Goal: Communication & Community: Answer question/provide support

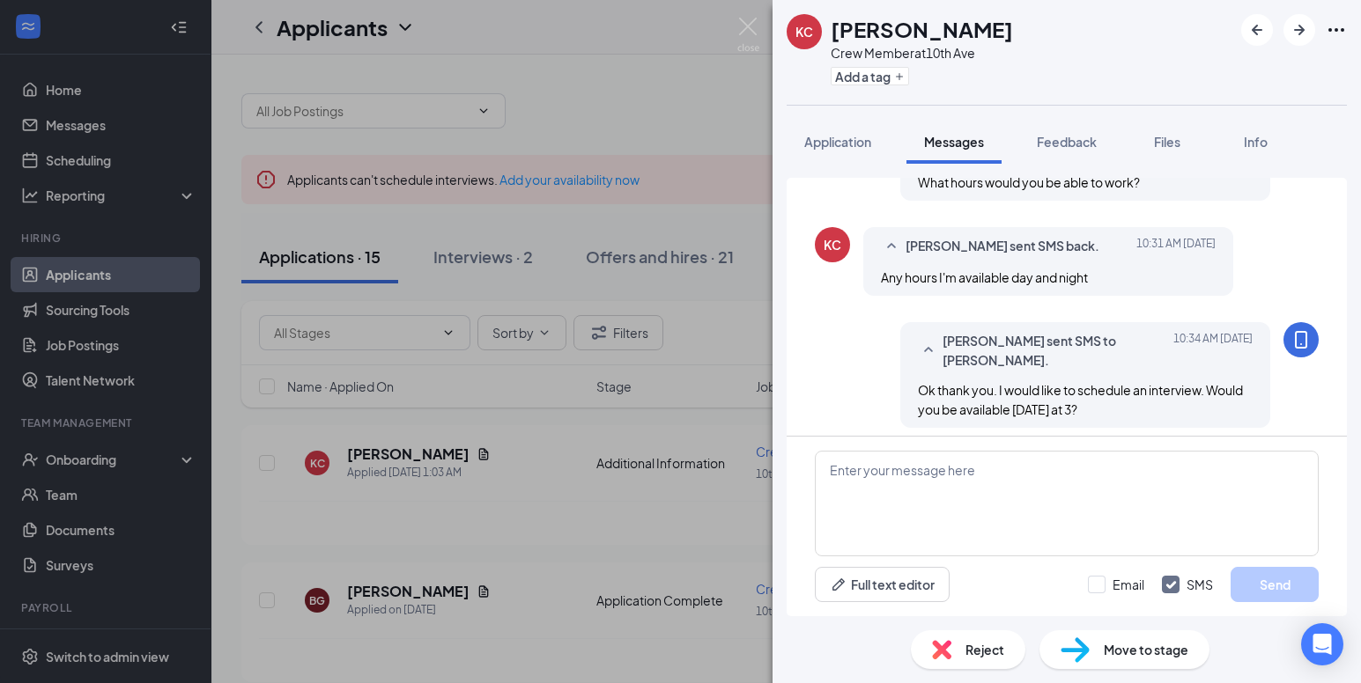
scroll to position [829, 0]
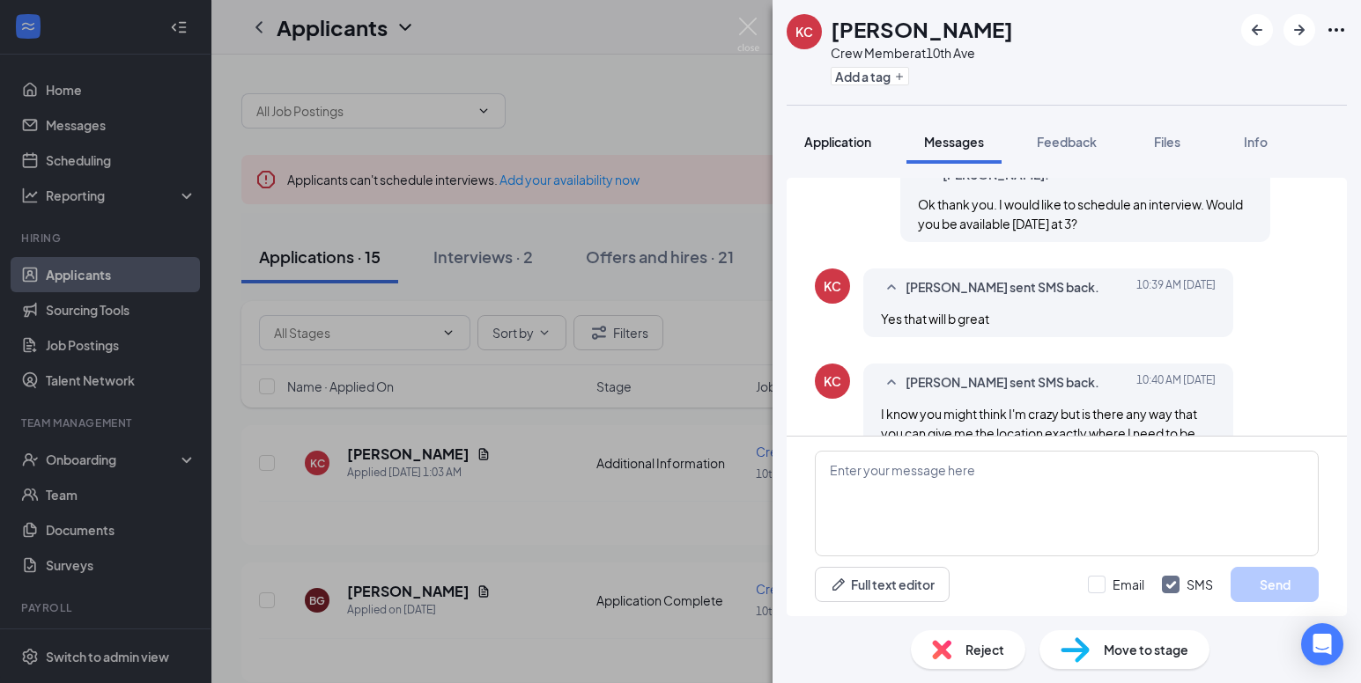
click at [832, 140] on span "Application" at bounding box center [837, 142] width 67 height 16
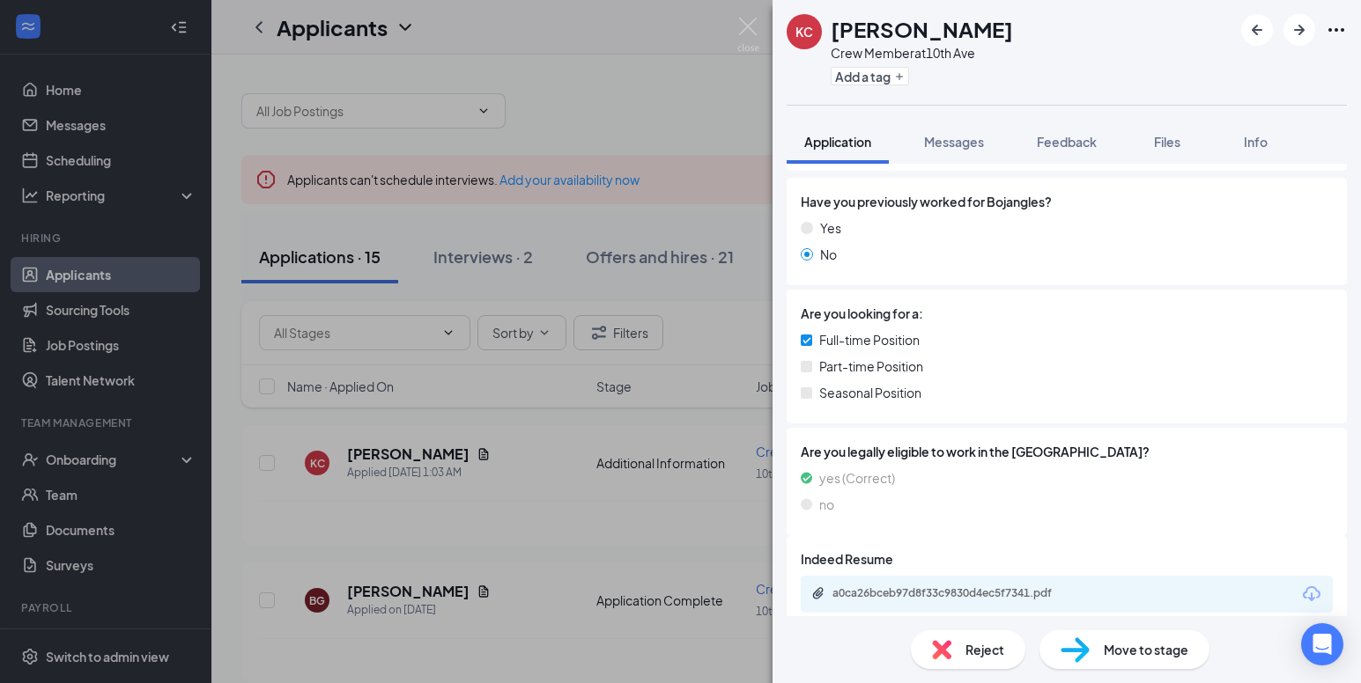
scroll to position [347, 0]
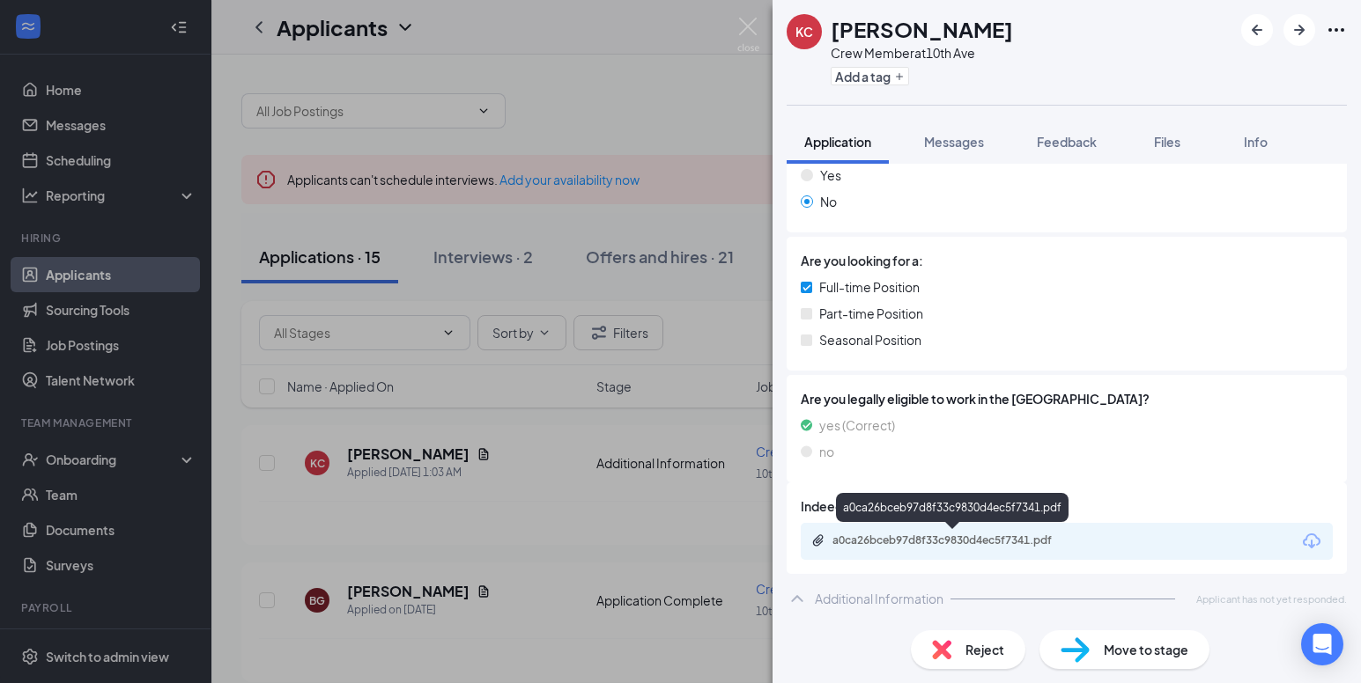
click at [905, 538] on div "a0ca26bceb97d8f33c9830d4ec5f7341.pdf" at bounding box center [955, 541] width 247 height 14
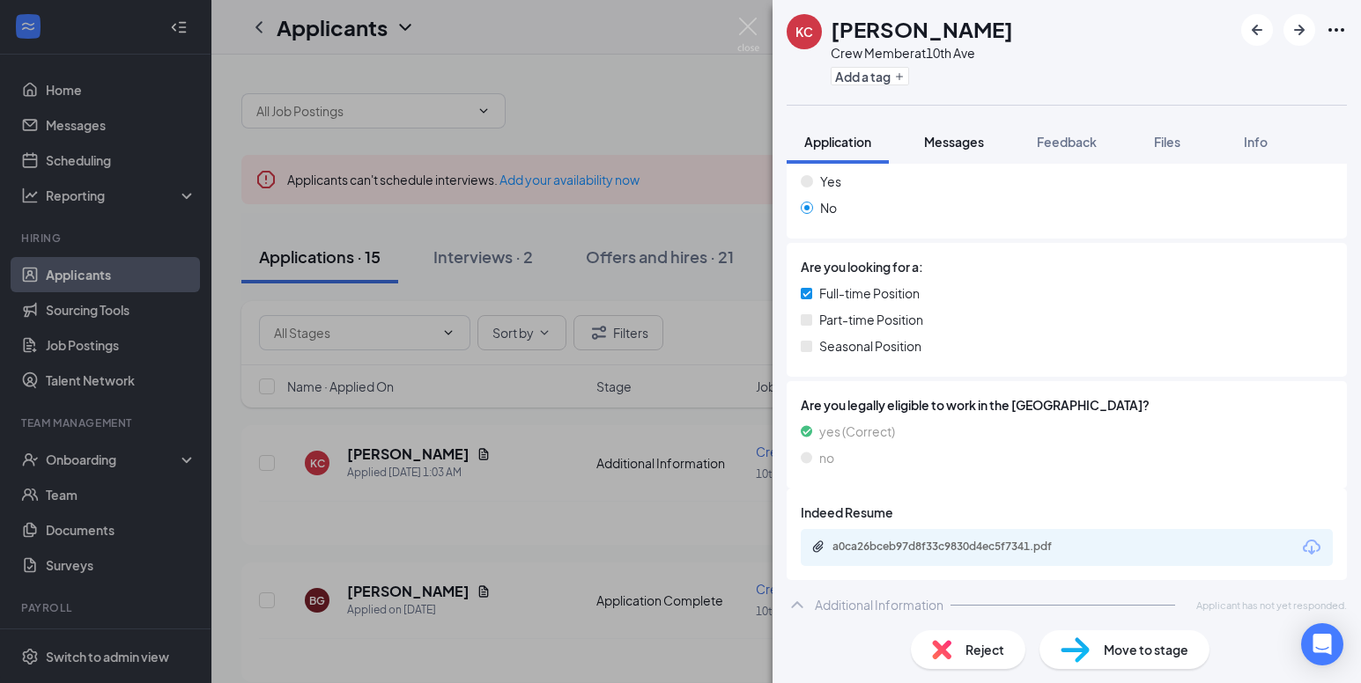
click at [962, 144] on span "Messages" at bounding box center [954, 142] width 60 height 16
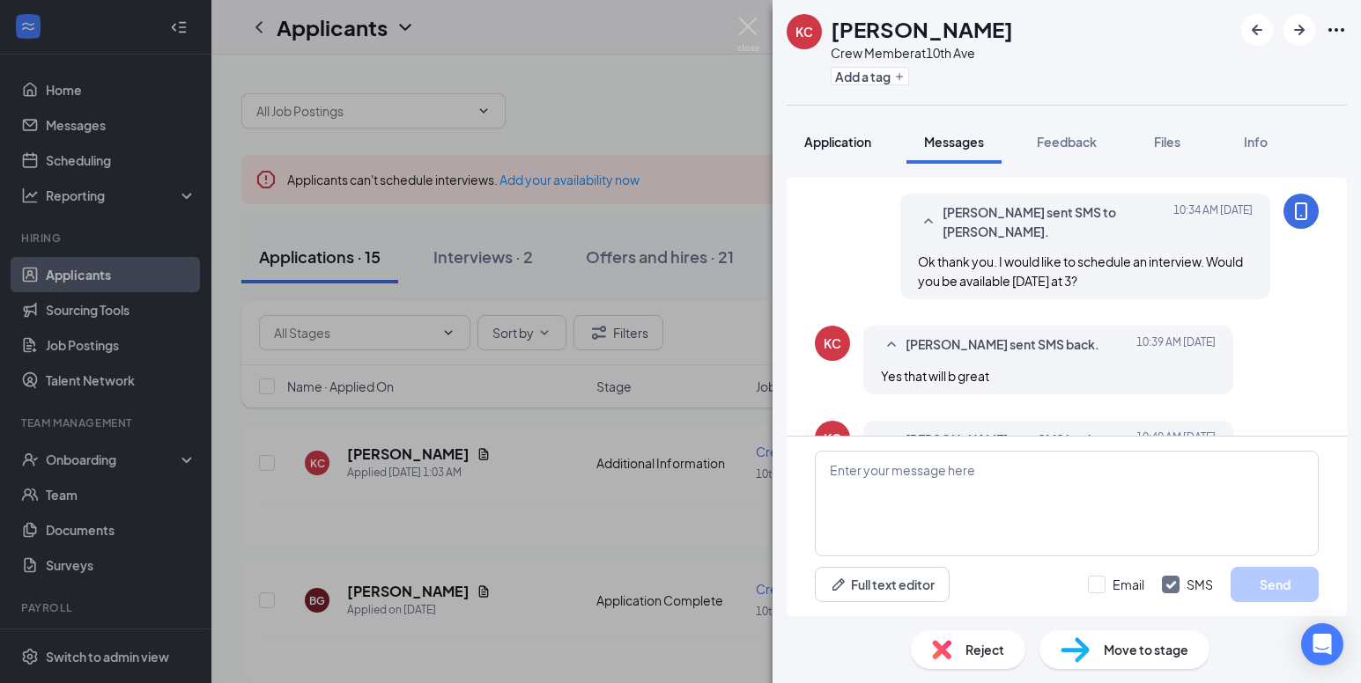
scroll to position [829, 0]
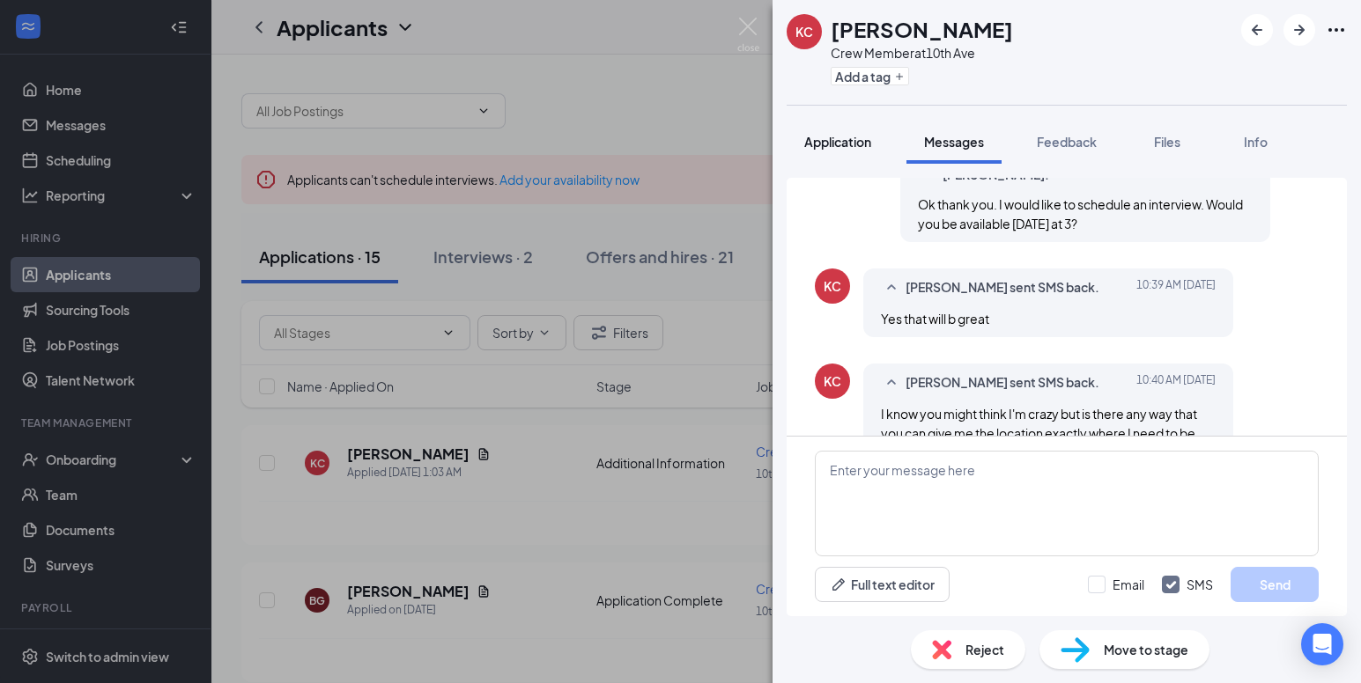
click at [830, 143] on span "Application" at bounding box center [837, 142] width 67 height 16
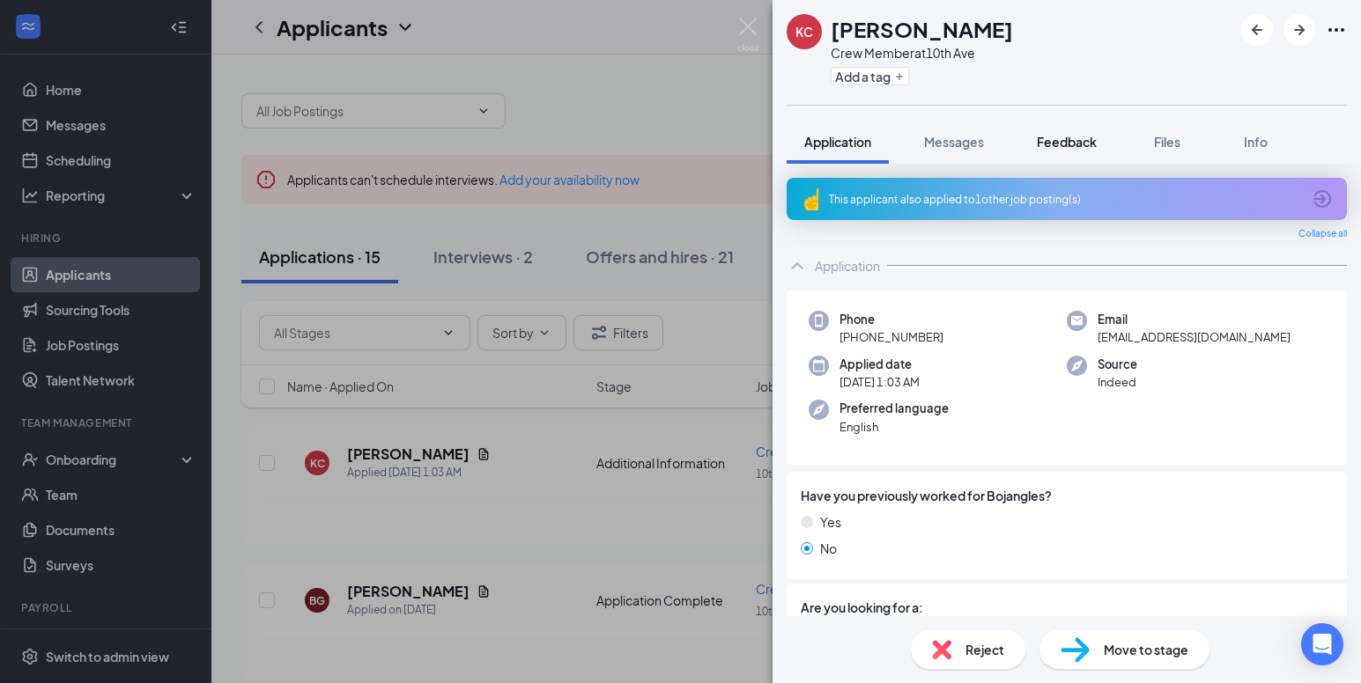
click at [1062, 143] on span "Feedback" at bounding box center [1067, 142] width 60 height 16
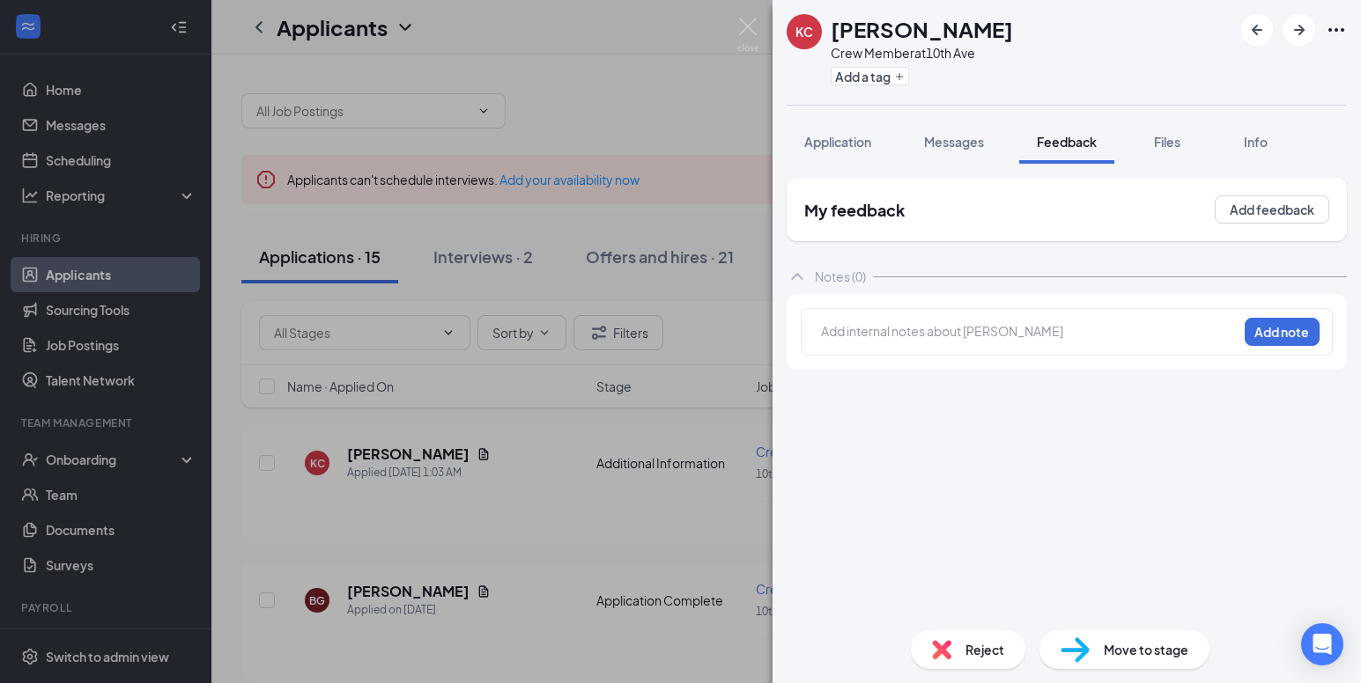
click at [1178, 145] on span "Files" at bounding box center [1167, 142] width 26 height 16
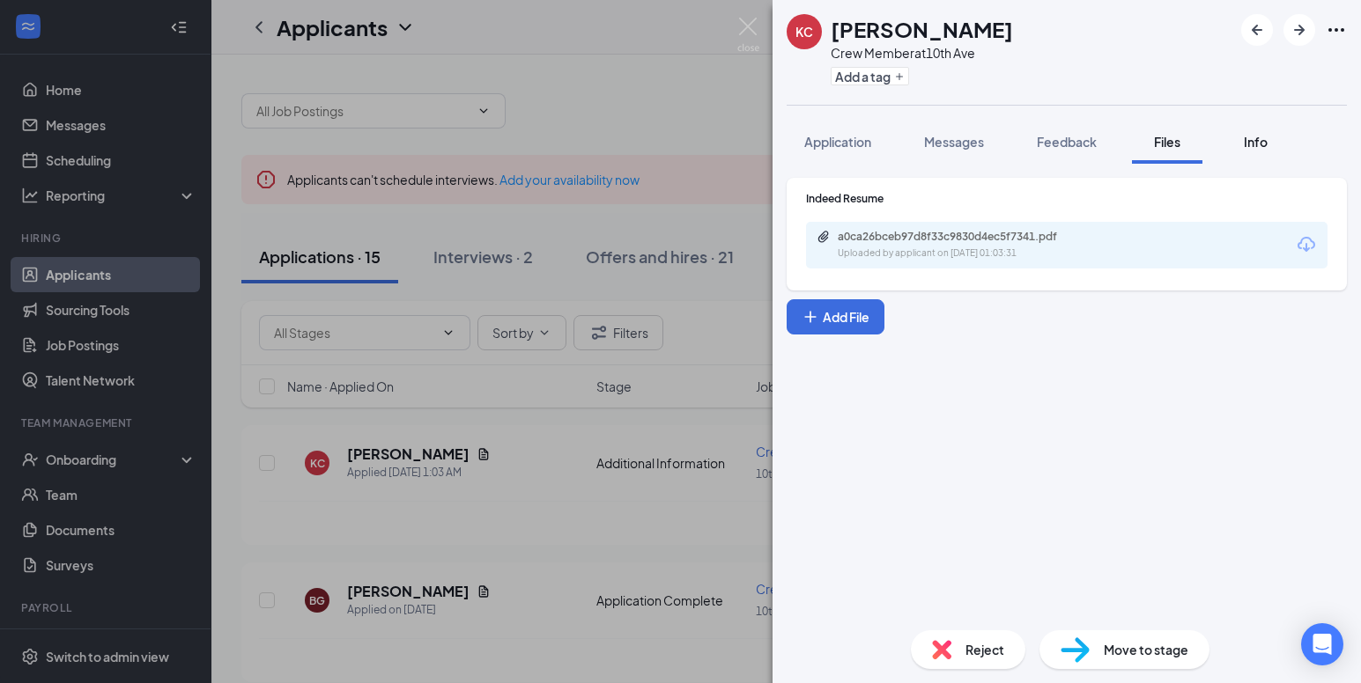
click at [1255, 151] on button "Info" at bounding box center [1255, 142] width 70 height 44
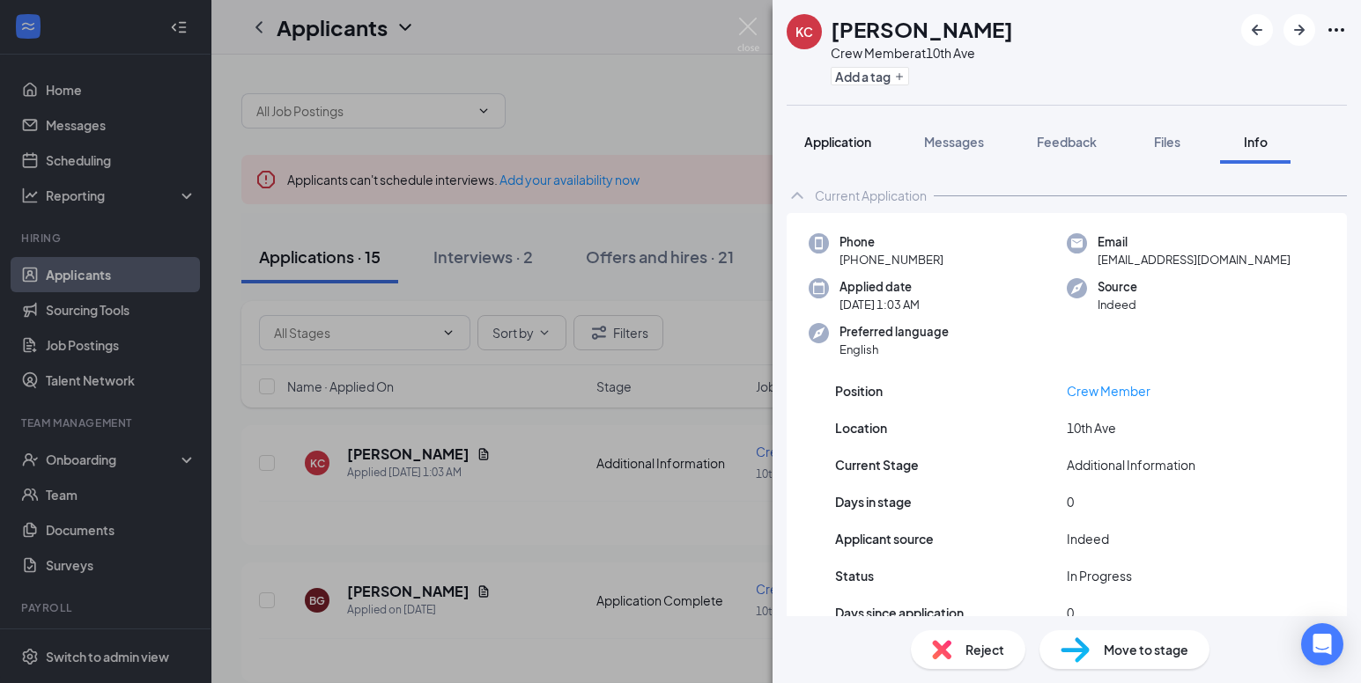
click at [825, 145] on span "Application" at bounding box center [837, 142] width 67 height 16
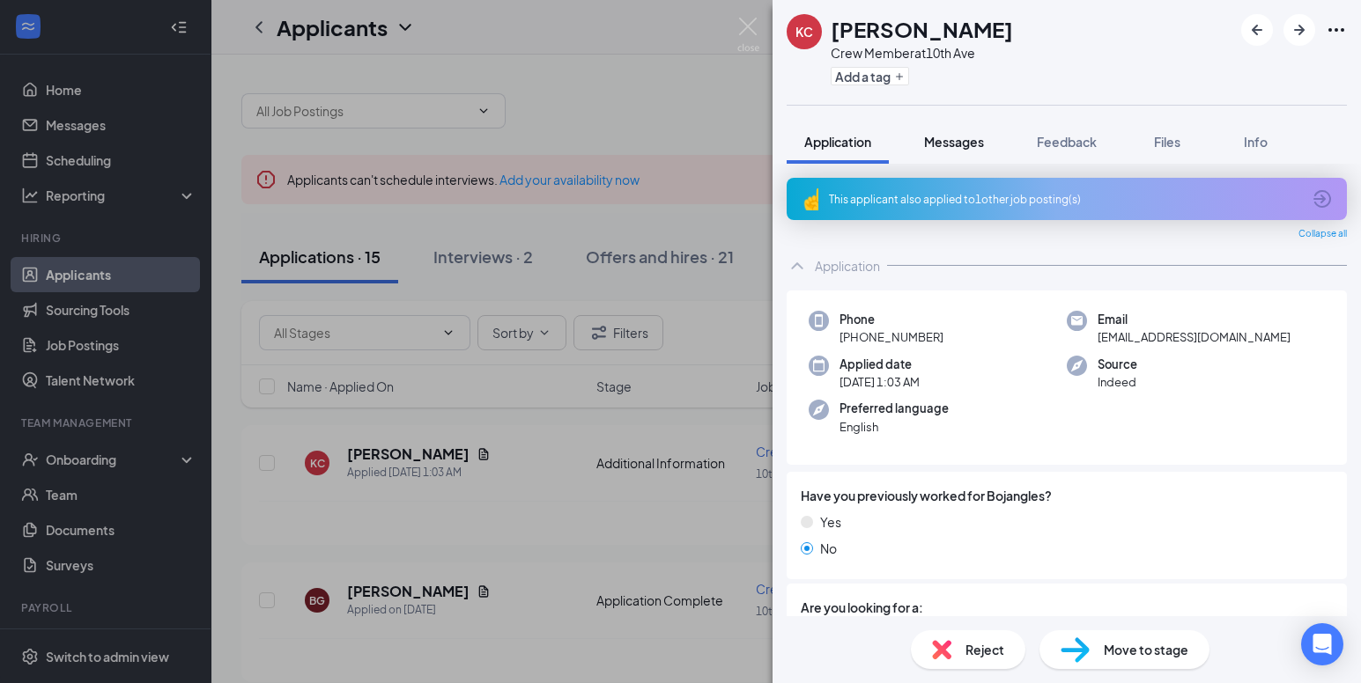
click at [970, 143] on span "Messages" at bounding box center [954, 142] width 60 height 16
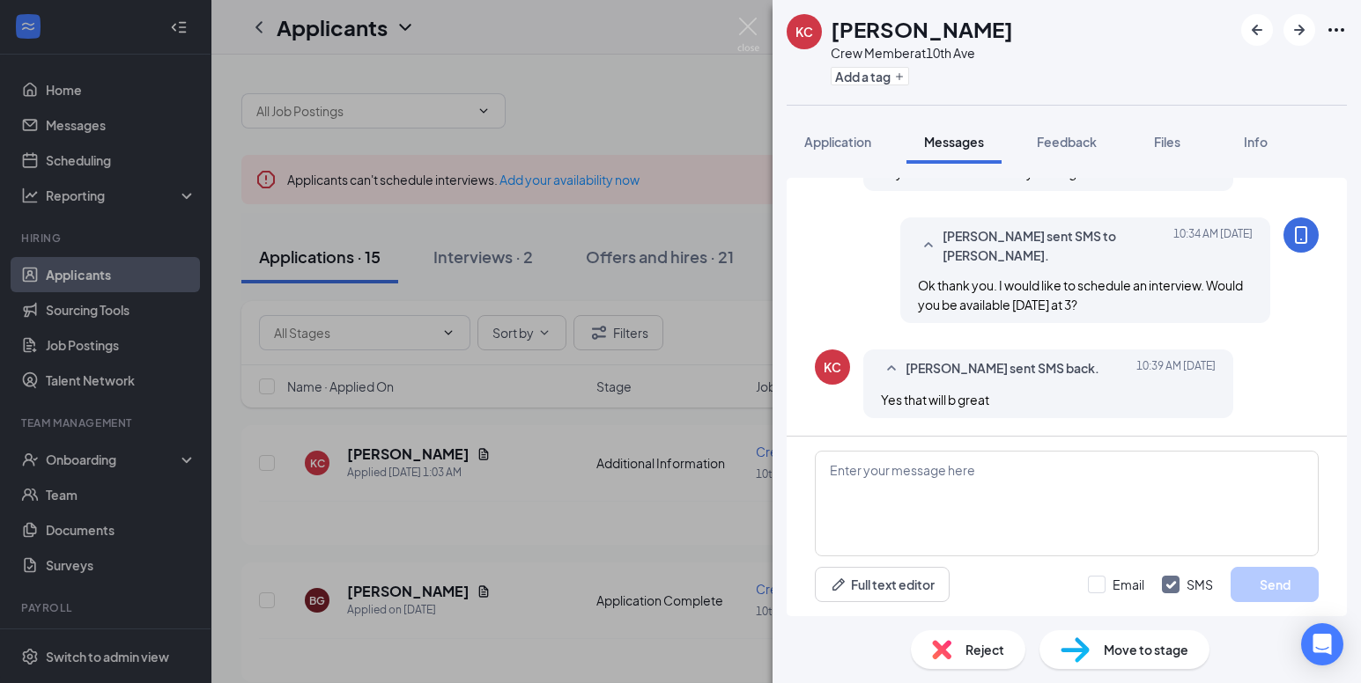
scroll to position [829, 0]
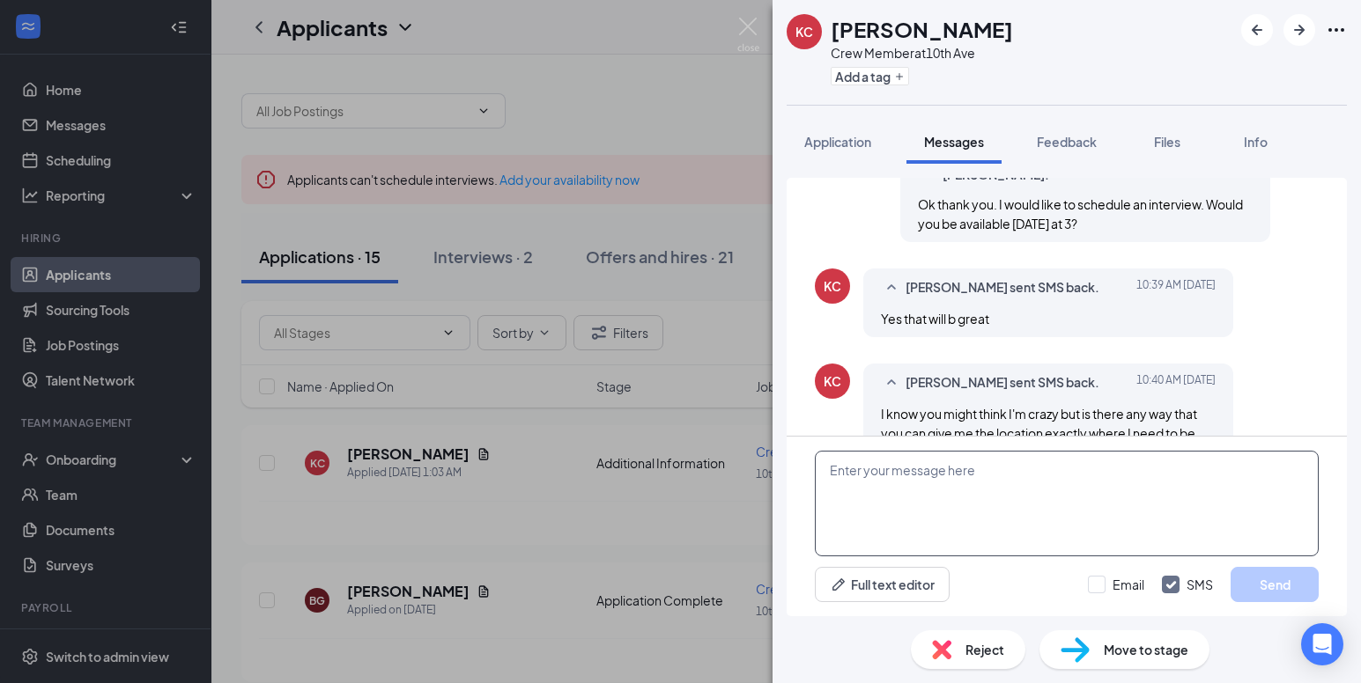
click at [934, 467] on textarea at bounding box center [1067, 504] width 504 height 106
type textarea "[STREET_ADDRESS]"
click at [1269, 577] on button "Send" at bounding box center [1274, 584] width 88 height 35
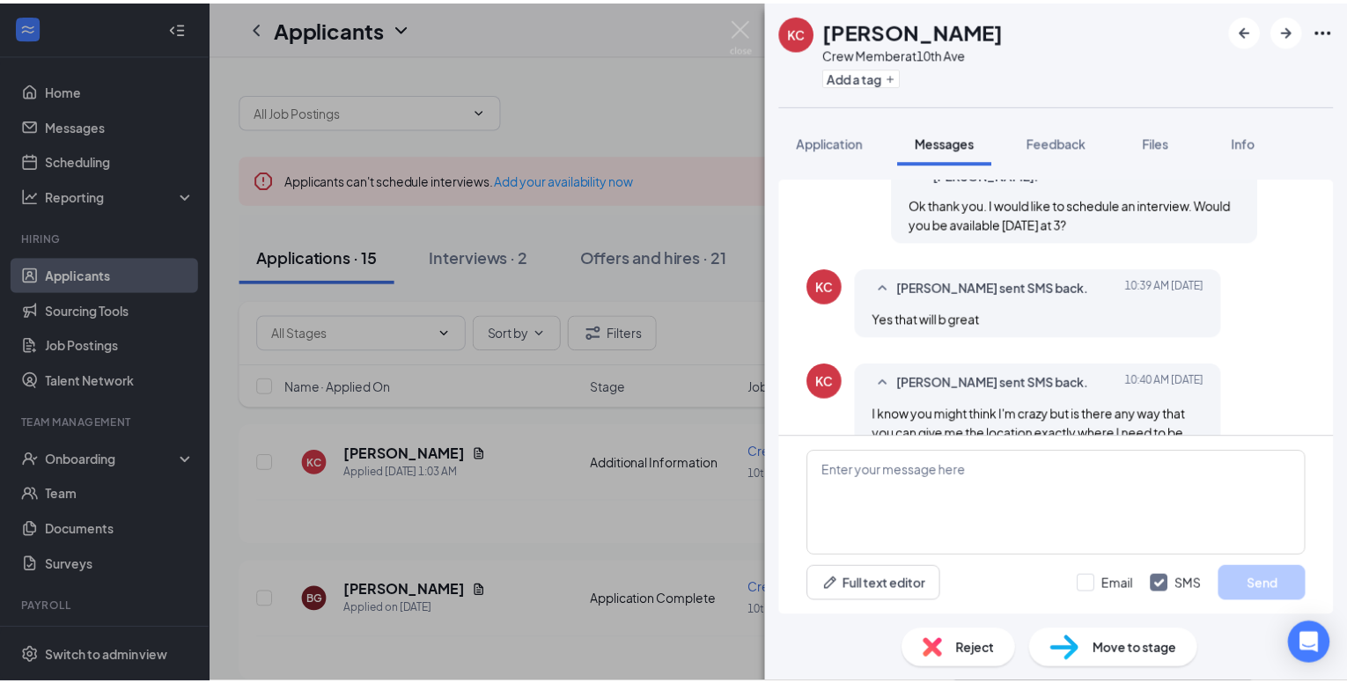
scroll to position [943, 0]
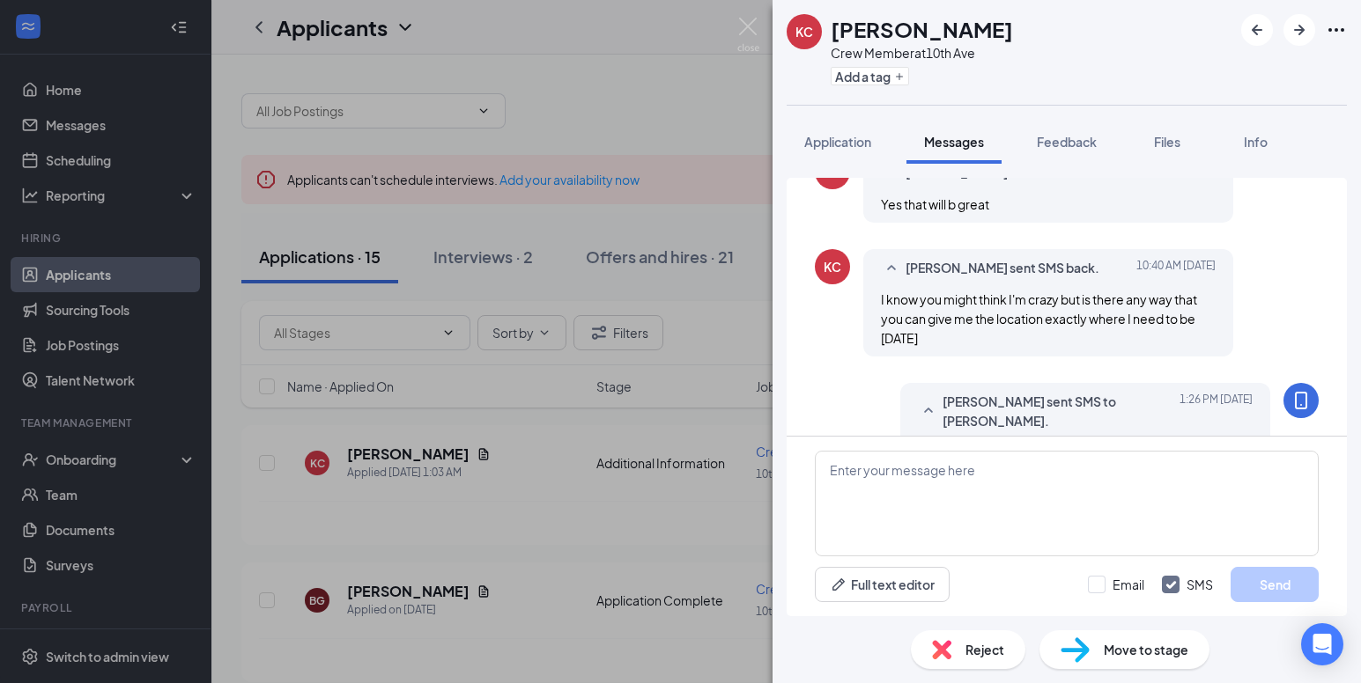
click at [639, 67] on div "[PERSON_NAME] [PERSON_NAME] Crew Member at 10th Ave Add a tag Application Messa…" at bounding box center [680, 341] width 1361 height 683
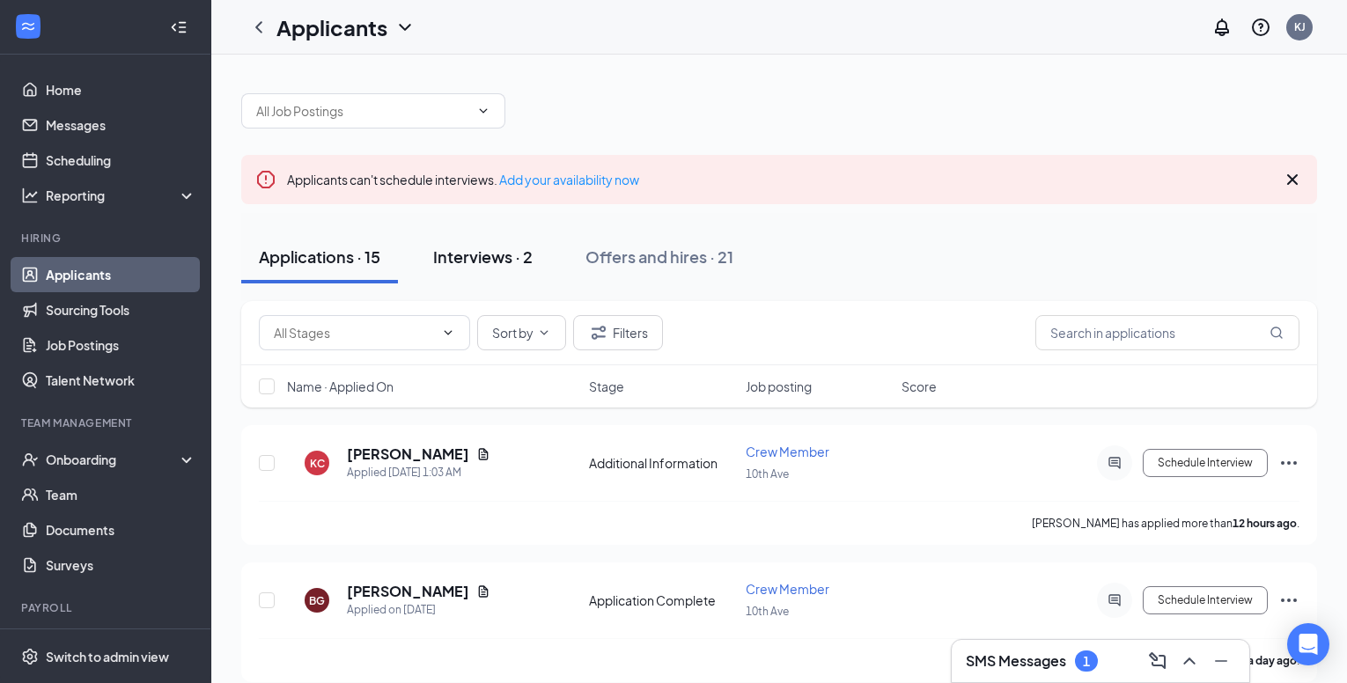
click at [476, 259] on div "Interviews · 2" at bounding box center [483, 257] width 100 height 22
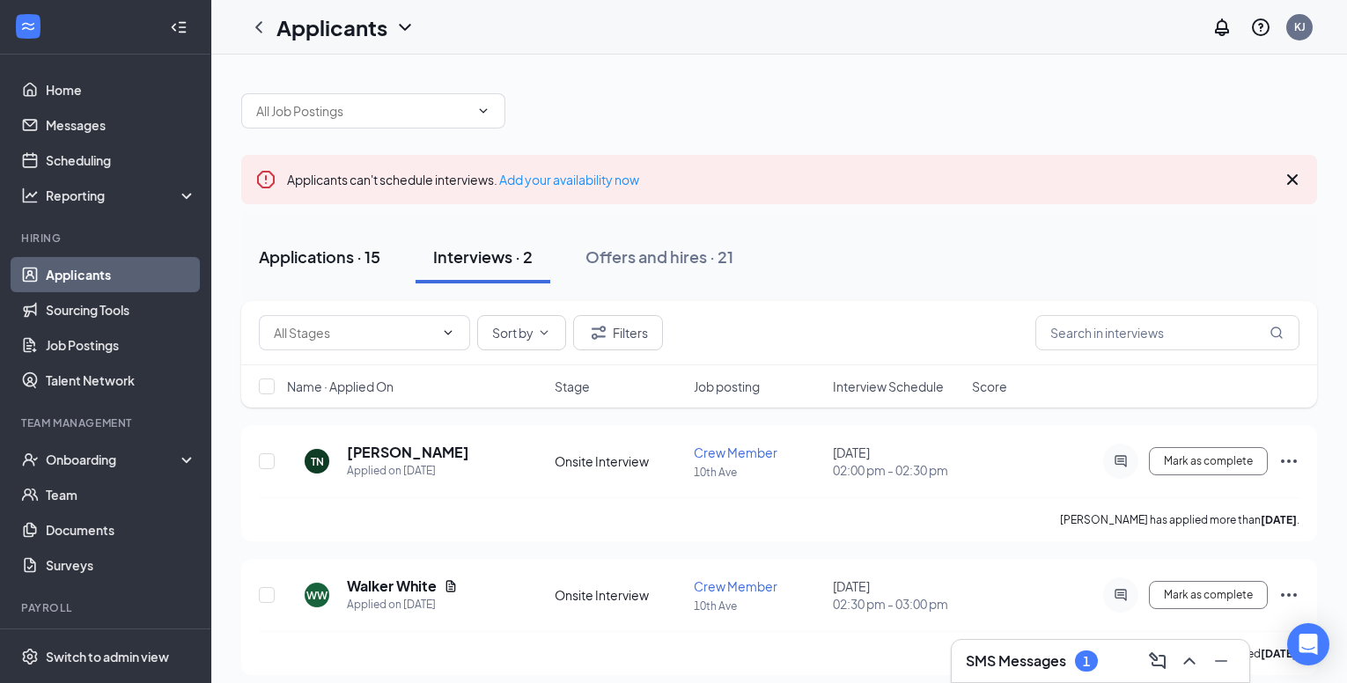
click at [364, 259] on div "Applications · 15" at bounding box center [320, 257] width 122 height 22
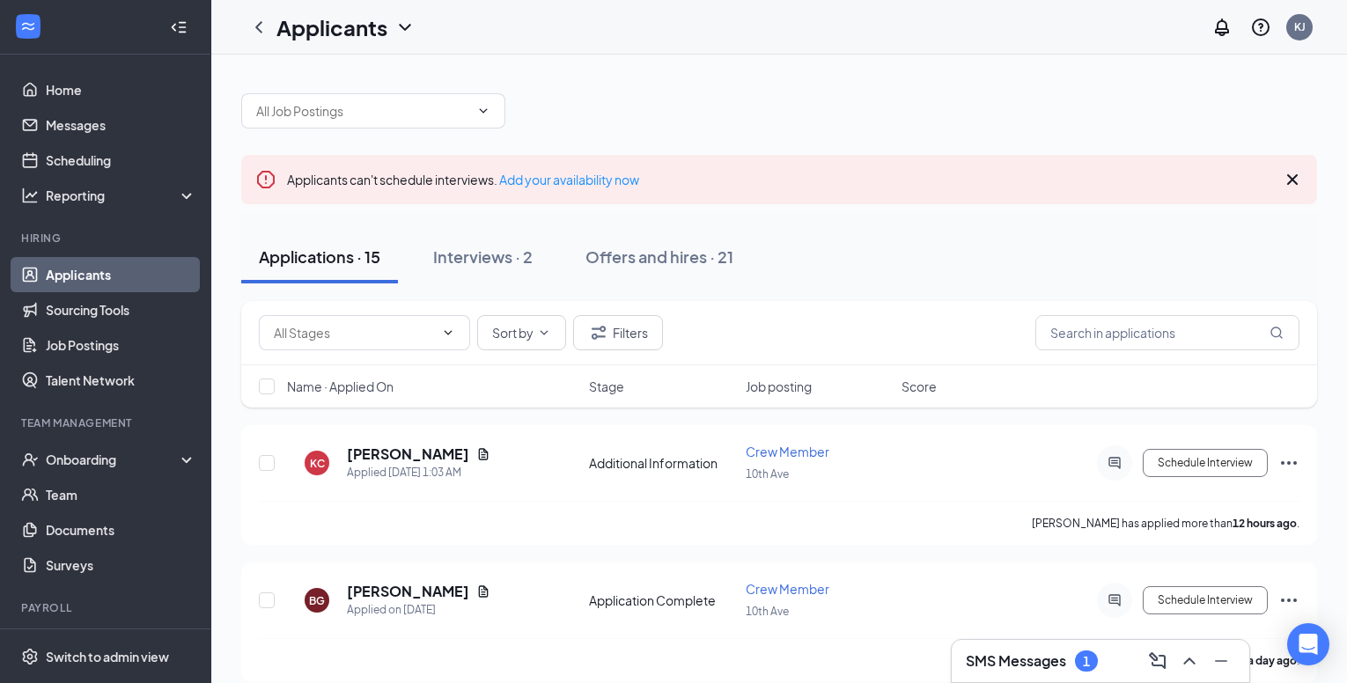
click at [337, 261] on div "Applications · 15" at bounding box center [320, 257] width 122 height 22
click at [1287, 457] on icon "Ellipses" at bounding box center [1289, 463] width 21 height 21
click at [987, 494] on div "[PERSON_NAME] [PERSON_NAME] Applied [DATE] 1:03 AM Additional Information Crew …" at bounding box center [779, 472] width 1041 height 58
